Goal: Check status

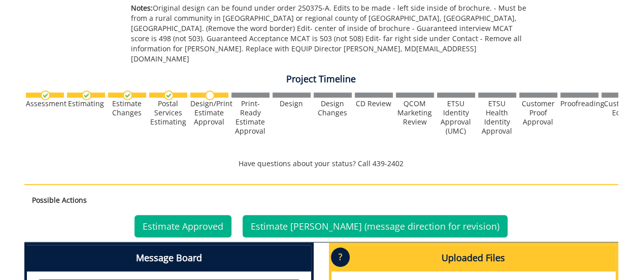
scroll to position [459, 0]
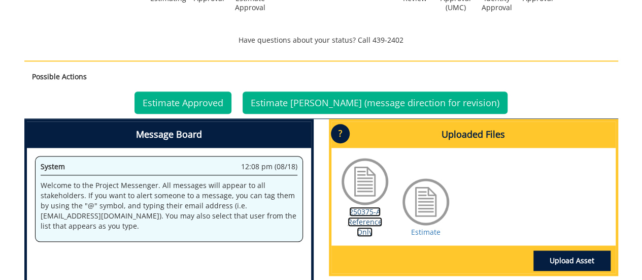
click at [370, 207] on link "250375-A Reference Only" at bounding box center [365, 222] width 35 height 30
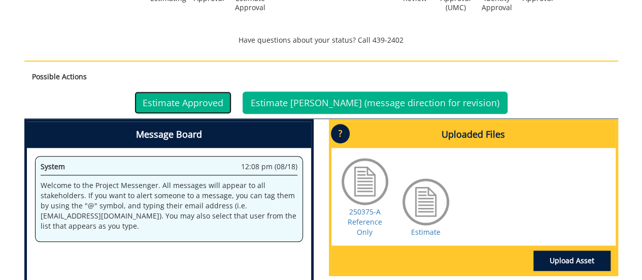
click at [200, 92] on link "Estimate Approved" at bounding box center [183, 102] width 97 height 22
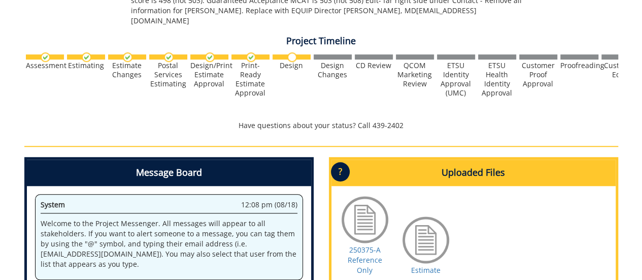
scroll to position [371, 0]
